Goal: Information Seeking & Learning: Learn about a topic

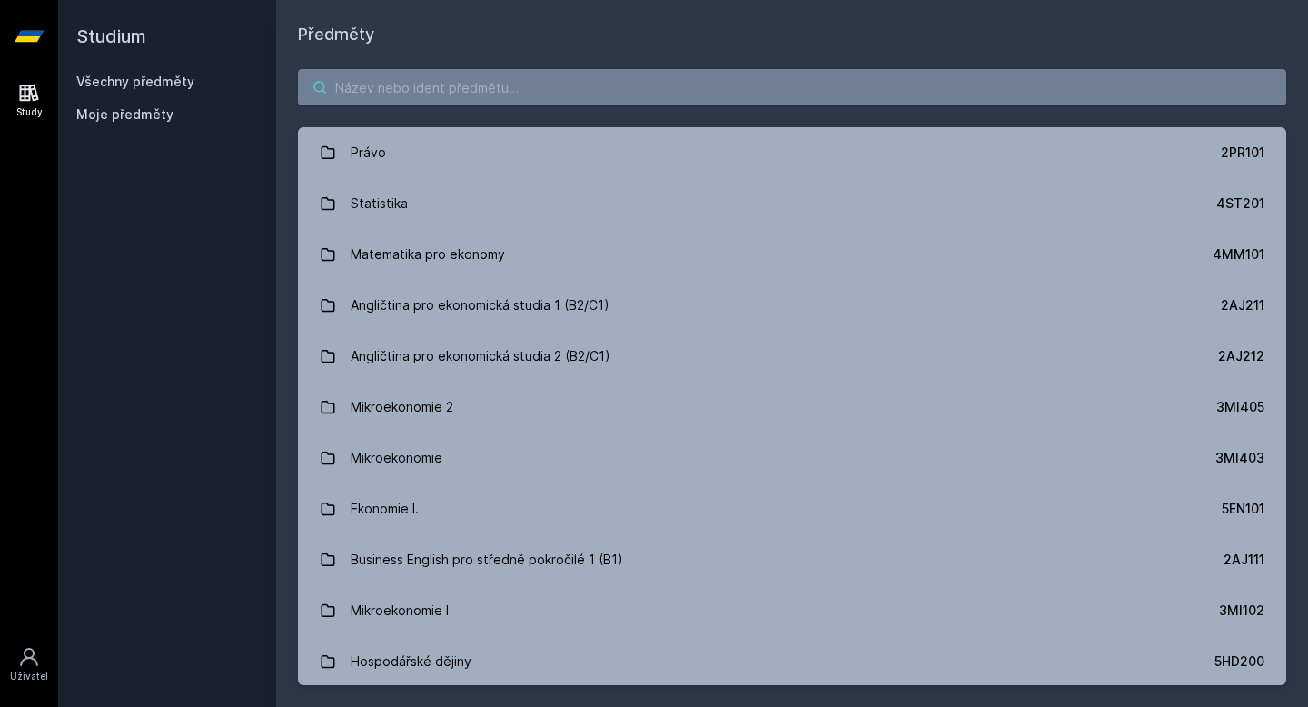
click at [504, 92] on input "search" at bounding box center [792, 87] width 988 height 36
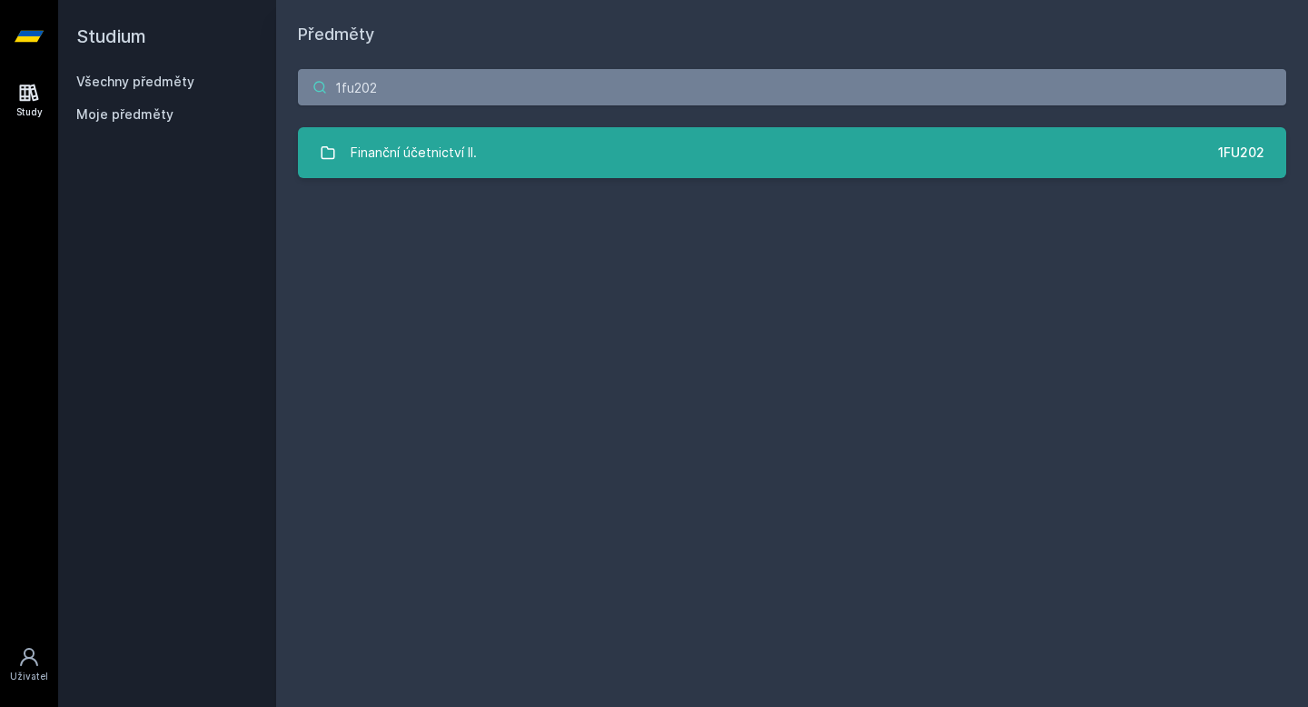
type input "1fu202"
click at [551, 144] on link "Finanční účetnictví II. 1FU202" at bounding box center [792, 152] width 988 height 51
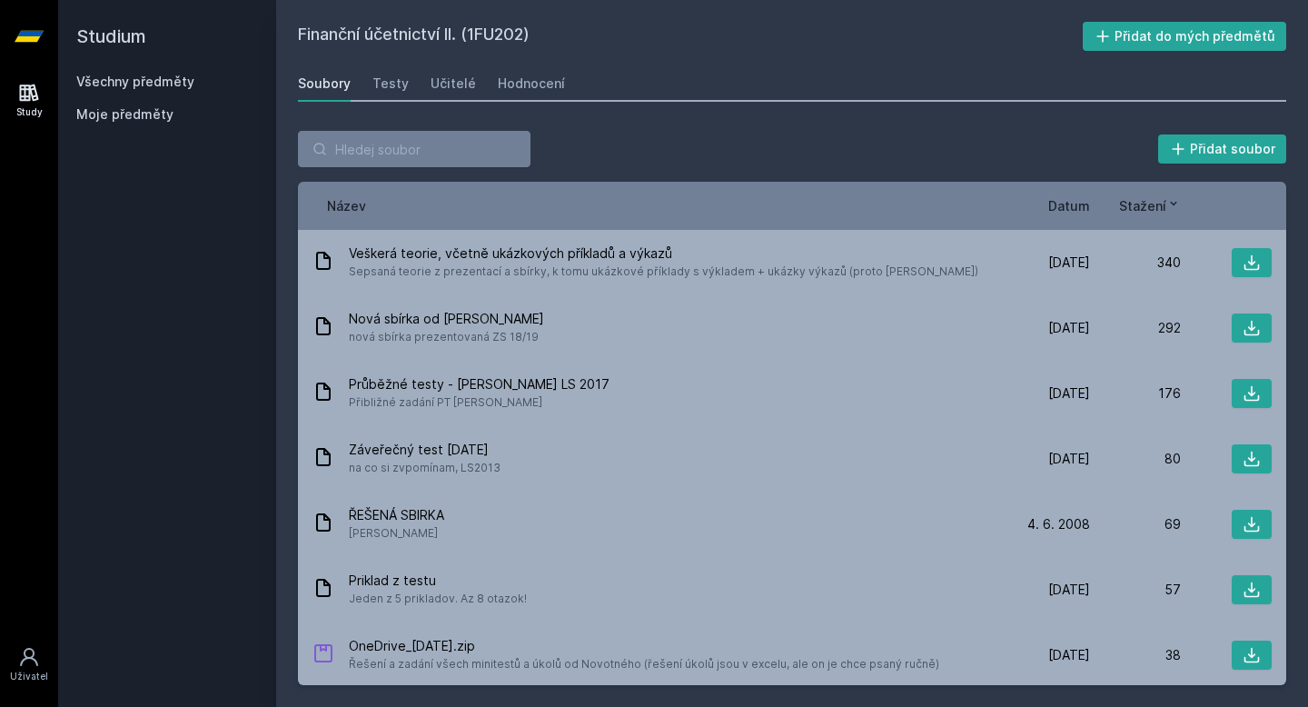
click at [1049, 215] on div "Název Datum Stažení" at bounding box center [792, 206] width 988 height 48
click at [1063, 209] on span "Datum" at bounding box center [1069, 205] width 42 height 19
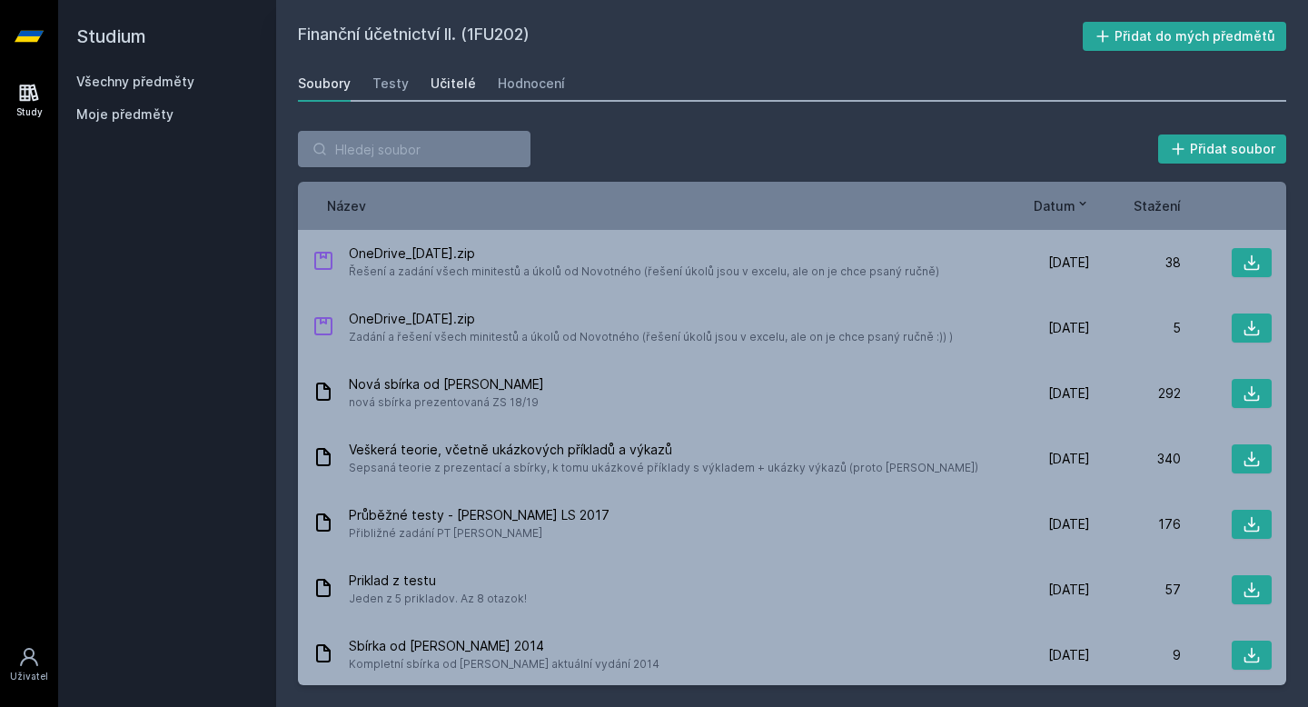
click at [457, 84] on div "Učitelé" at bounding box center [453, 83] width 45 height 18
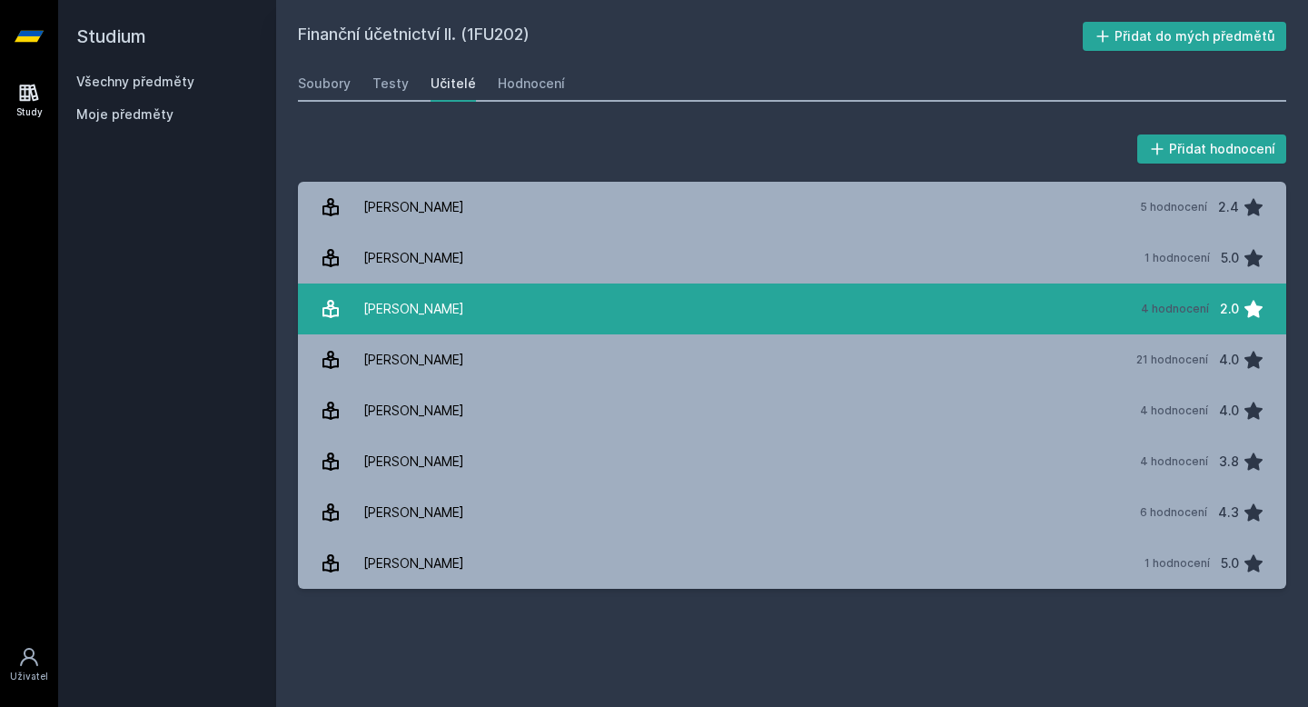
click at [452, 327] on link "[PERSON_NAME][DATE] hodnocení 2.0" at bounding box center [792, 308] width 988 height 51
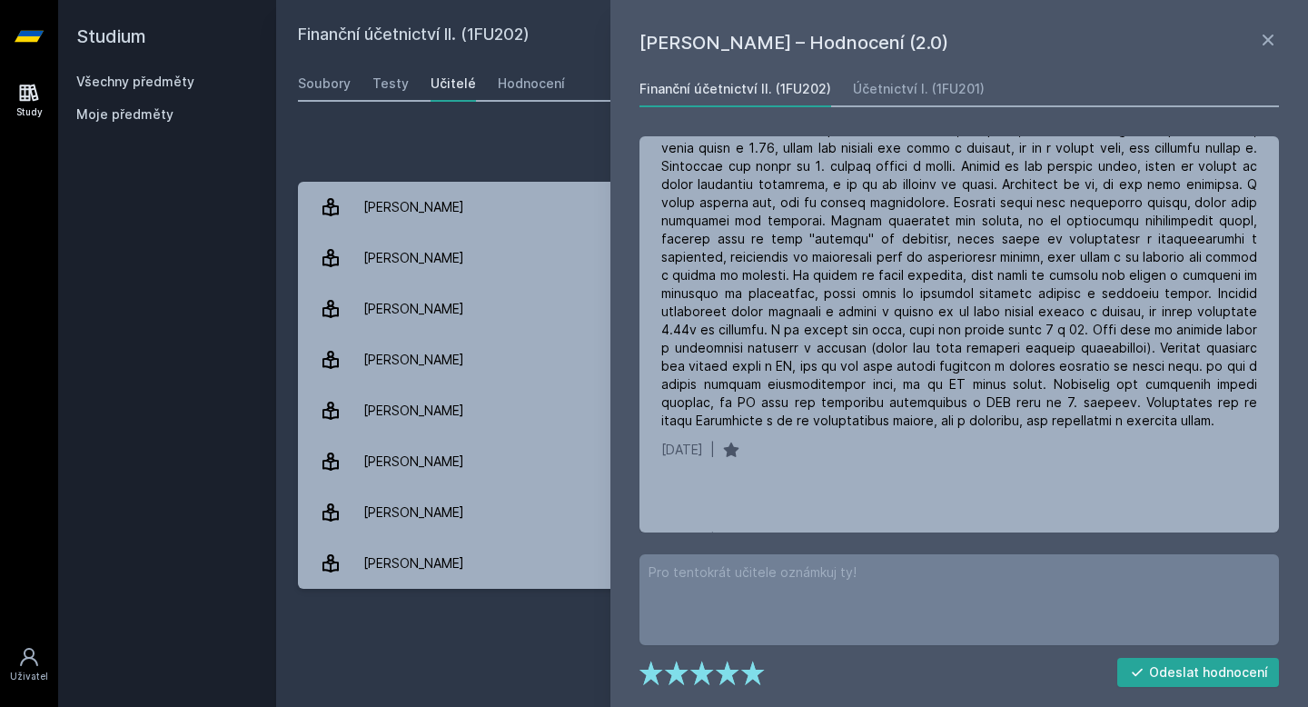
scroll to position [313, 0]
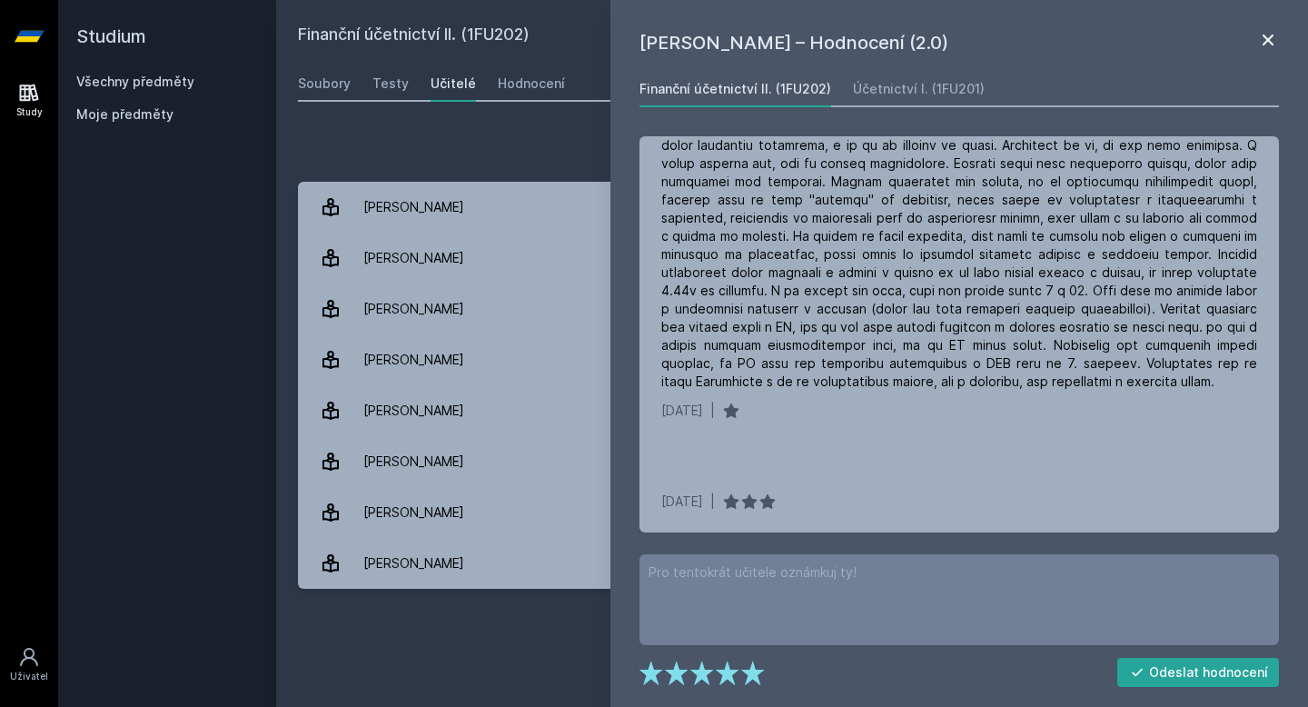
click at [1273, 30] on icon at bounding box center [1268, 40] width 22 height 22
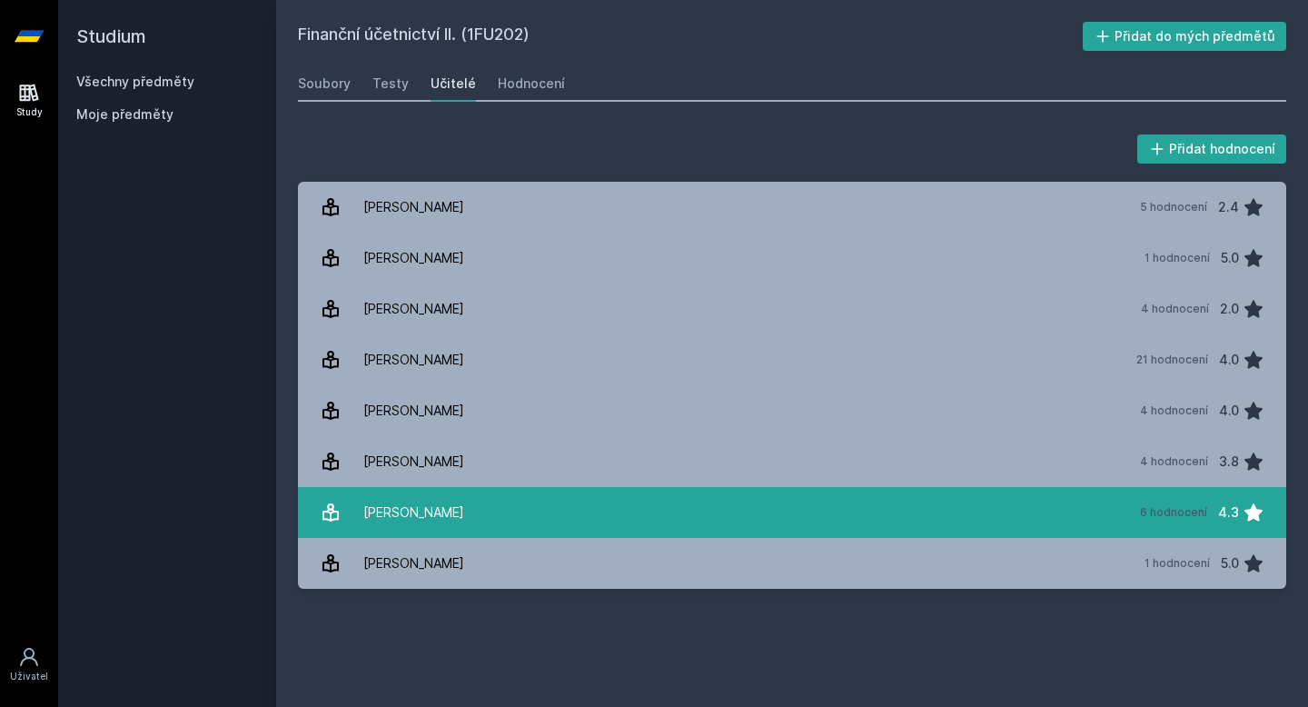
click at [641, 520] on link "[PERSON_NAME] 6 hodnocení 4.3" at bounding box center [792, 512] width 988 height 51
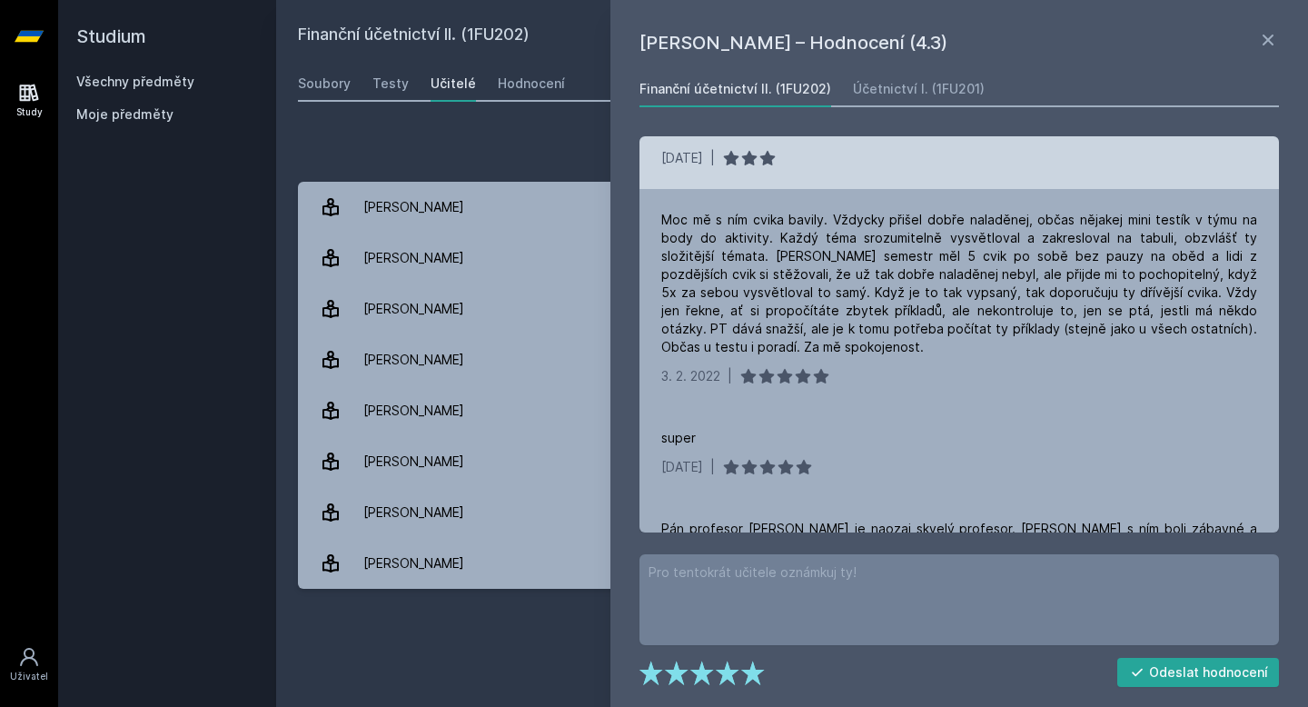
scroll to position [206, 0]
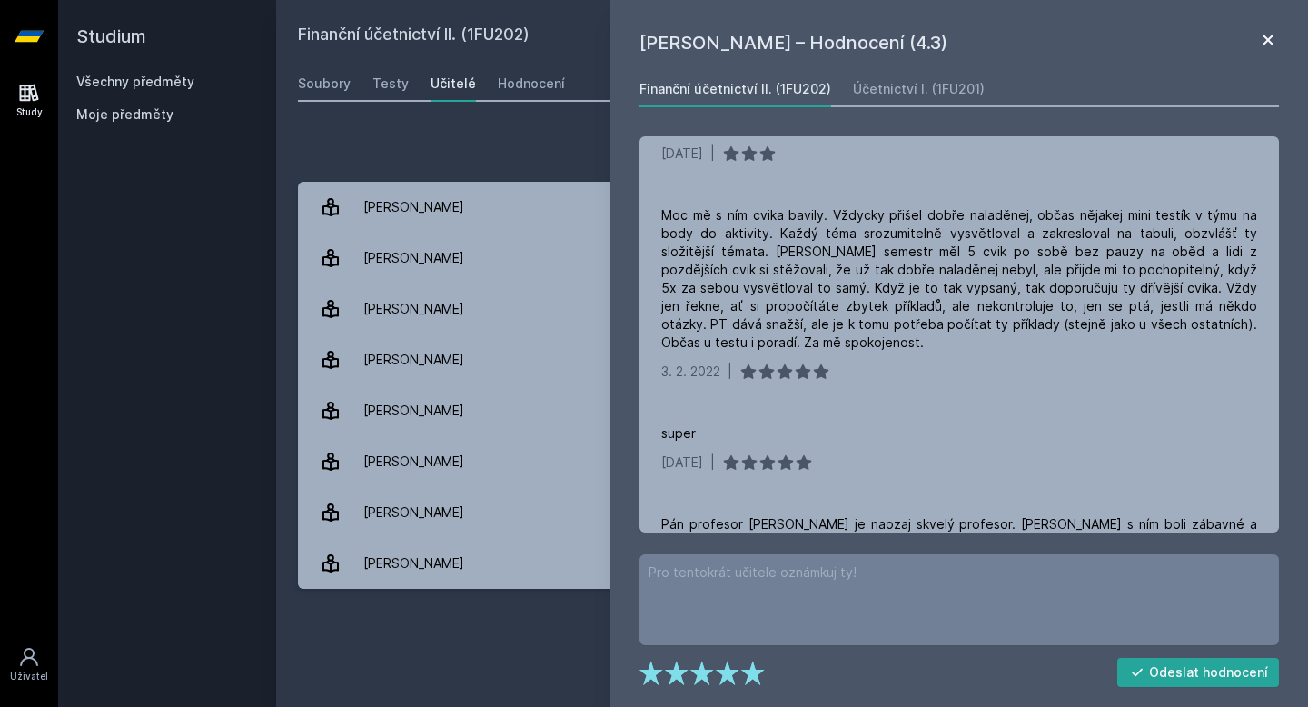
click at [1269, 42] on icon at bounding box center [1268, 40] width 11 height 11
